Goal: Task Accomplishment & Management: Manage account settings

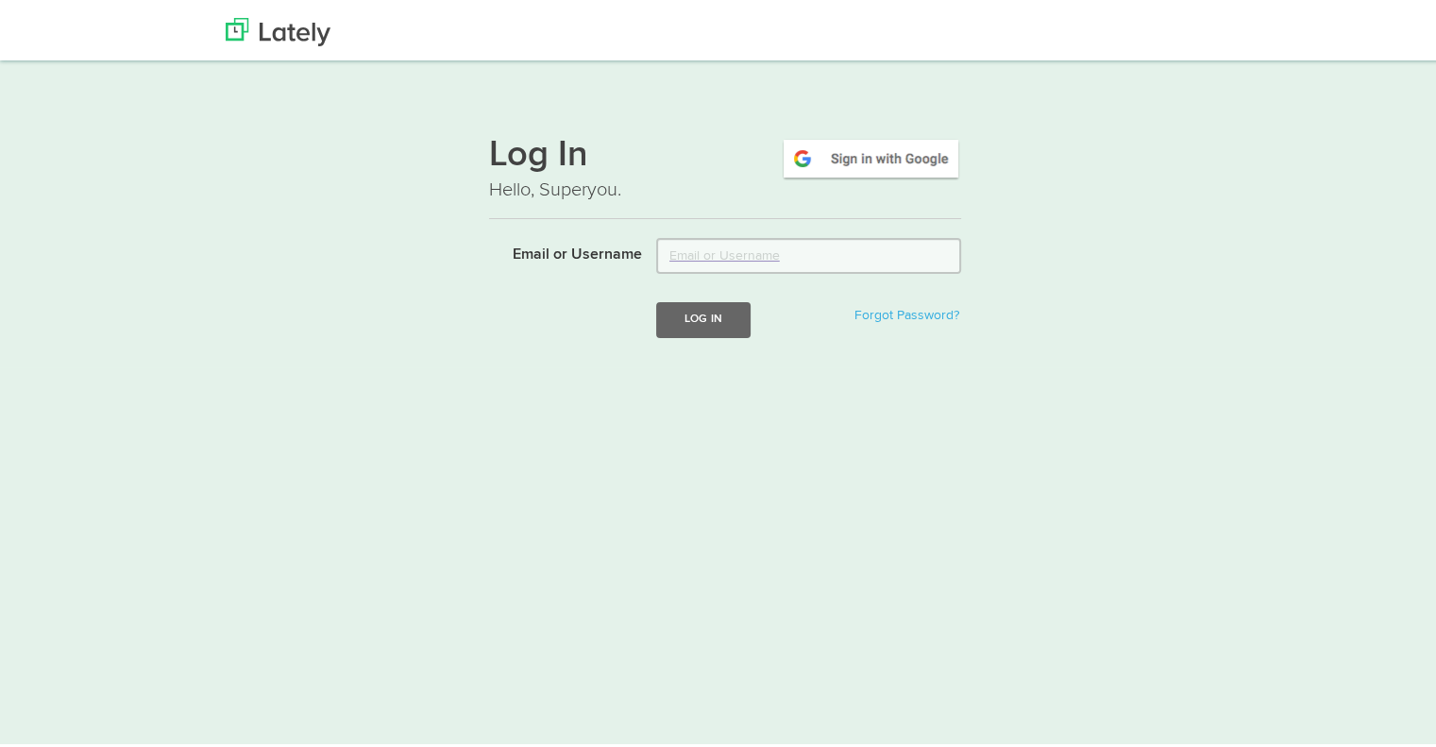
type input "mwald@sprchrgr.com"
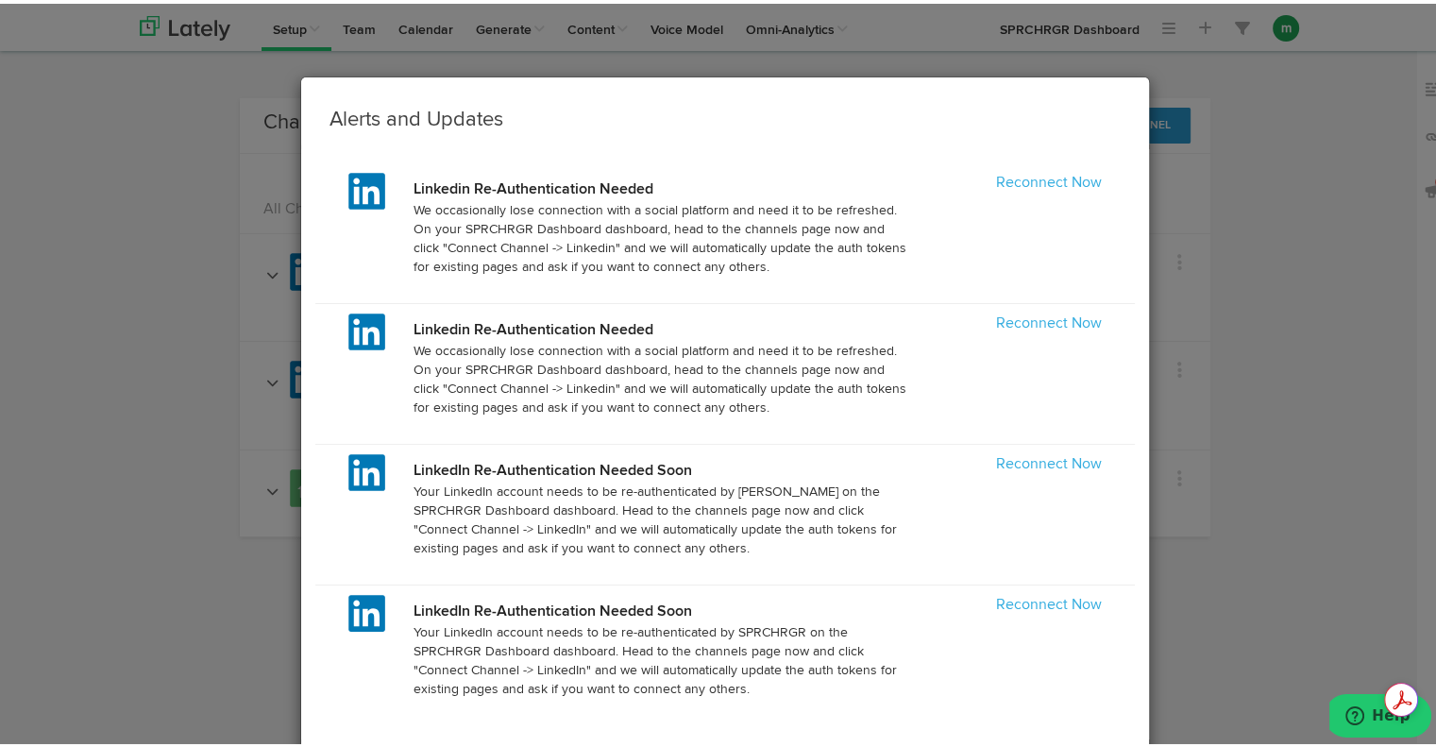
click at [1246, 288] on div "Alerts and Updates Linkedin Re-Authentication Needed We occasionally lose conne…" at bounding box center [725, 373] width 1450 height 747
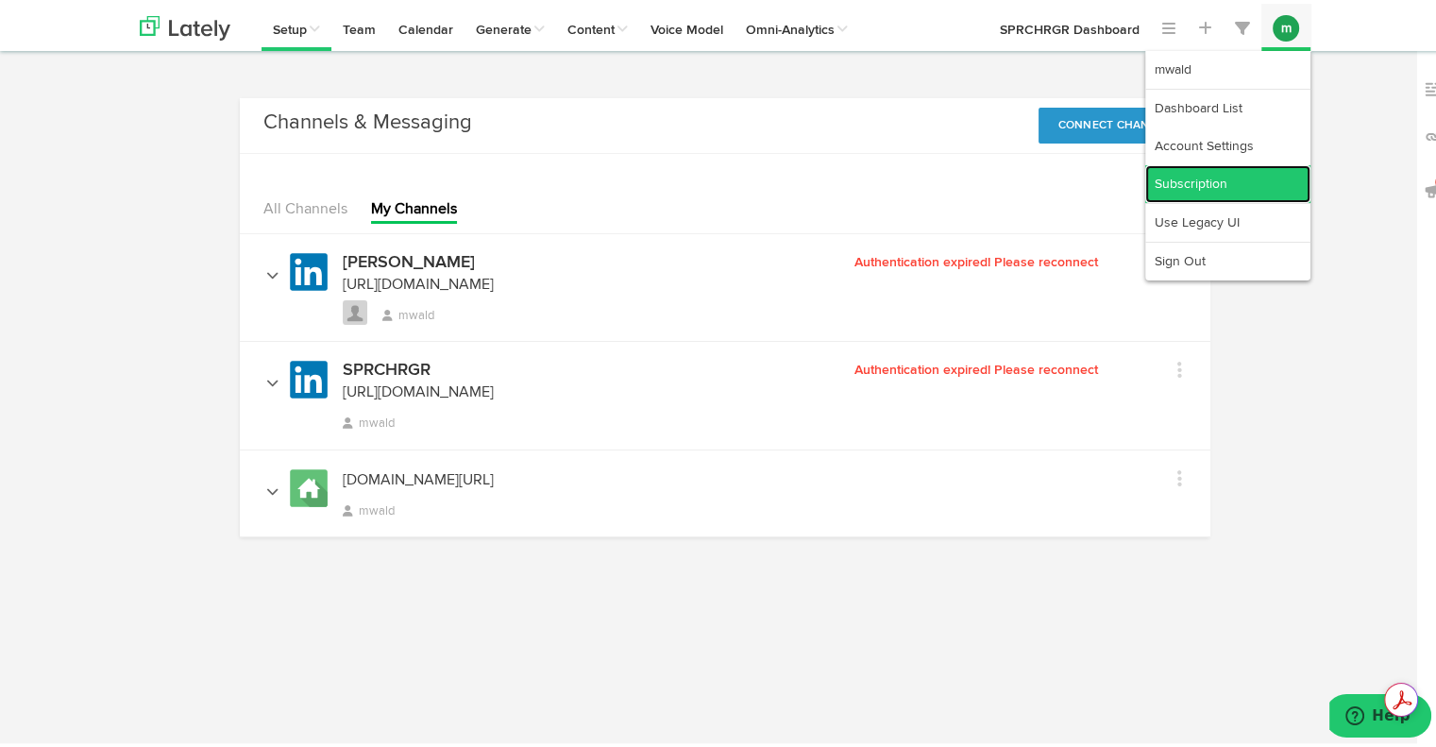
click at [1211, 175] on link "Subscription" at bounding box center [1227, 180] width 165 height 38
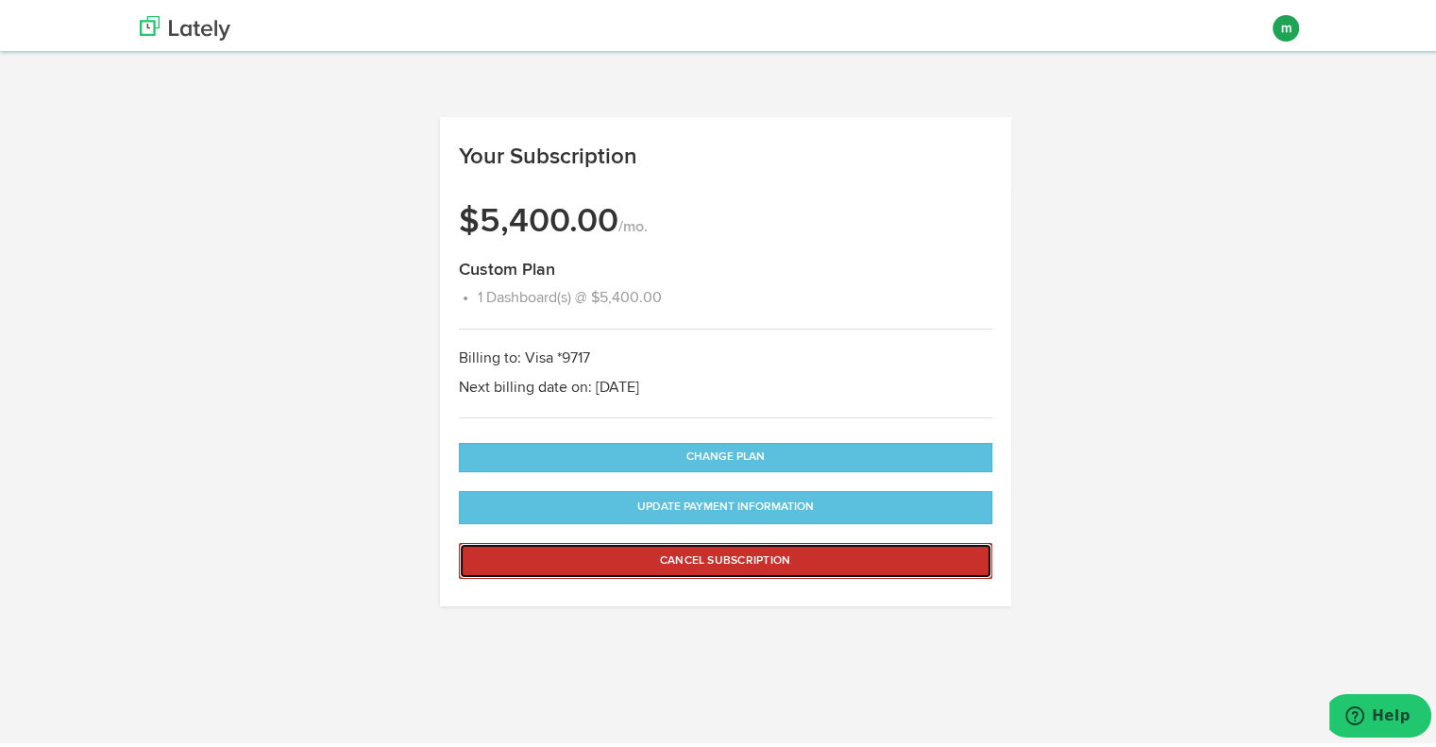
click at [714, 558] on button "Cancel Subscription" at bounding box center [726, 557] width 534 height 36
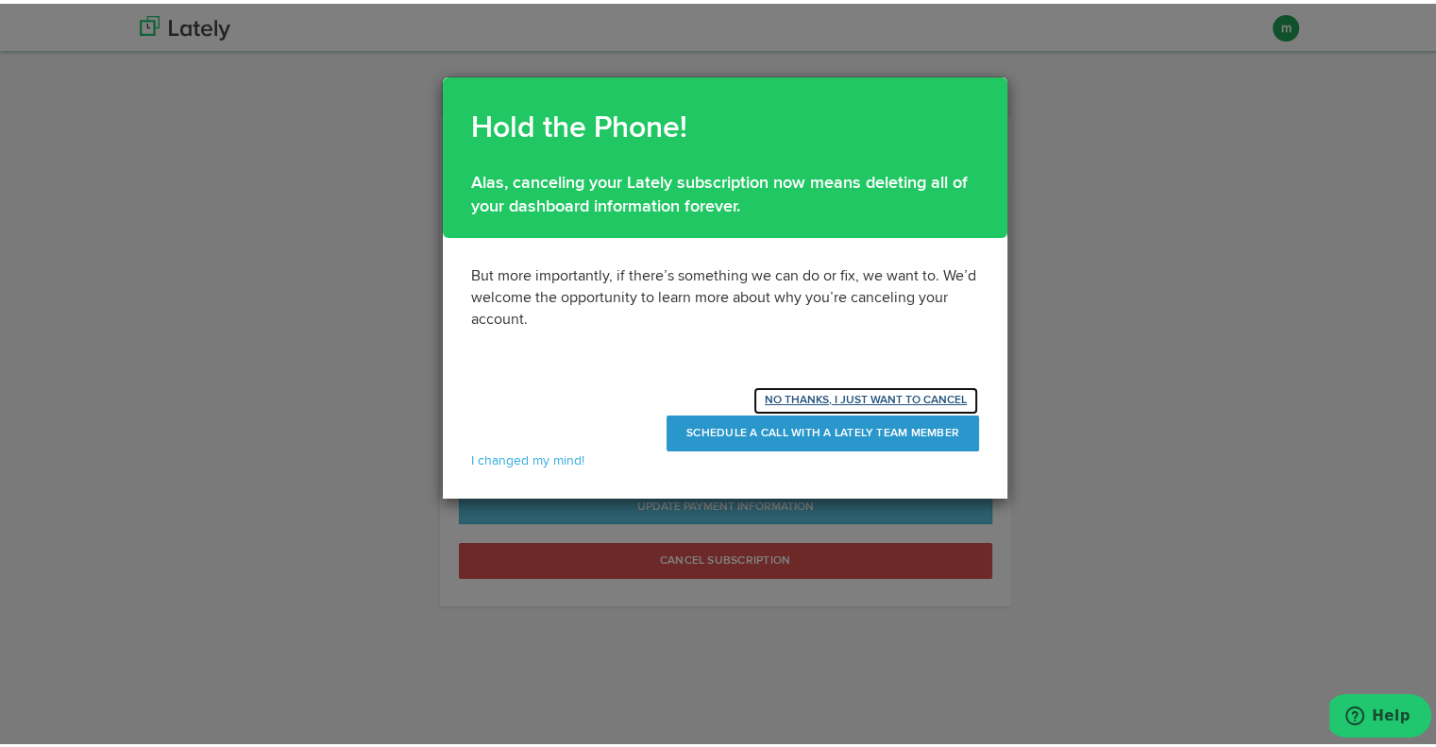
click at [838, 391] on button "NO THANKS, I JUST WANT TO CANCEL" at bounding box center [866, 396] width 227 height 29
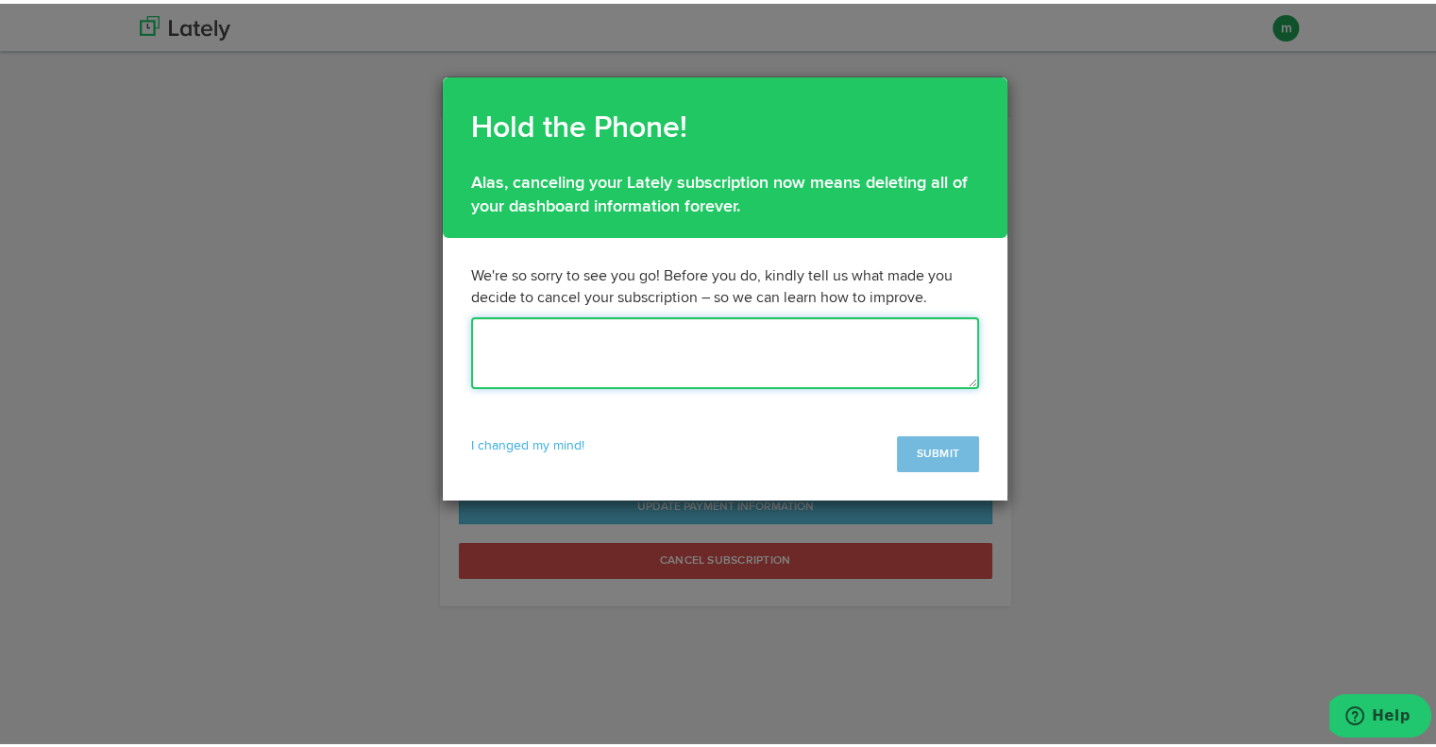
click at [490, 345] on textarea at bounding box center [725, 350] width 508 height 72
click at [629, 331] on textarea "We aren't using the tool as intended. Will reconsider when our team expands." at bounding box center [725, 350] width 508 height 72
type textarea "We aren't using the tool as much as we expected. Will reconsider when our team …"
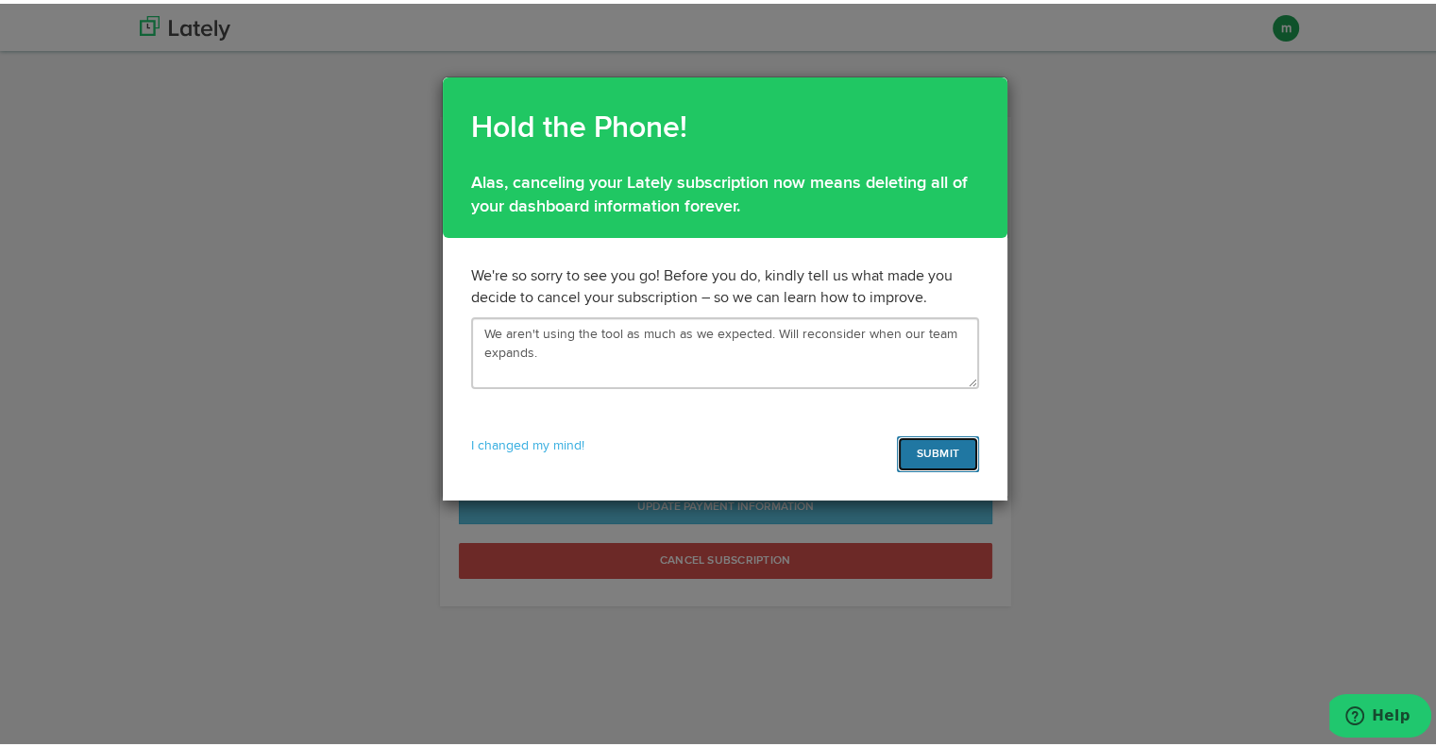
click at [933, 446] on button "SUBMIT" at bounding box center [938, 450] width 82 height 36
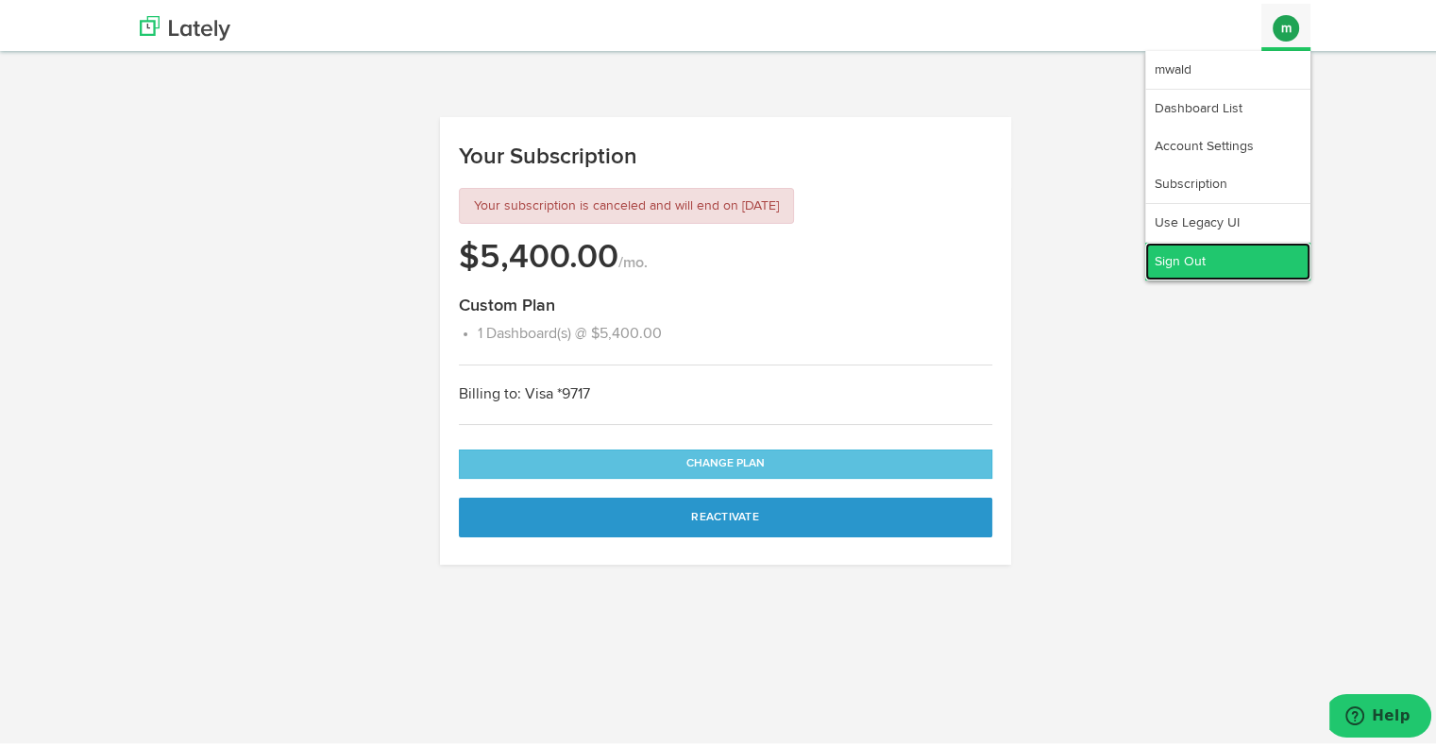
click at [1182, 259] on link "Sign Out" at bounding box center [1227, 258] width 165 height 38
